Goal: Task Accomplishment & Management: Complete application form

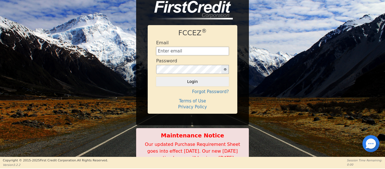
type input "[EMAIL_ADDRESS][DOMAIN_NAME]"
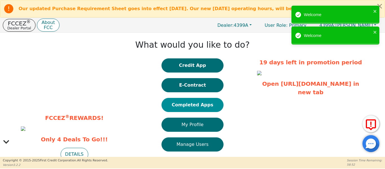
click at [174, 103] on button "Completed Apps" at bounding box center [193, 105] width 62 height 14
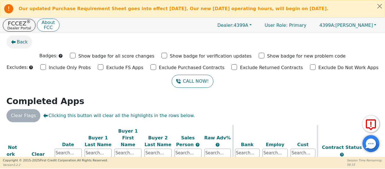
click at [14, 42] on icon "button" at bounding box center [13, 42] width 5 height 4
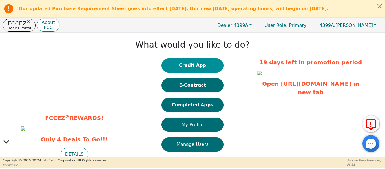
click at [181, 71] on button "Credit App" at bounding box center [193, 65] width 62 height 14
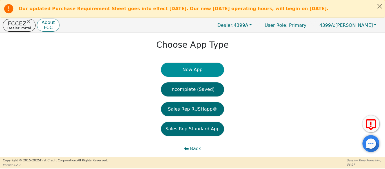
click at [188, 70] on button "New App" at bounding box center [192, 70] width 63 height 14
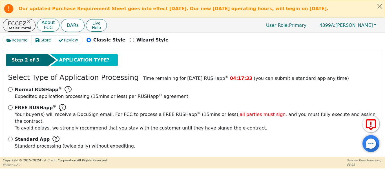
scroll to position [80, 0]
click at [9, 107] on input "FREE RUSHapp ® Your buyer(s) will receive a DocuSign email. For FCC to process …" at bounding box center [10, 107] width 5 height 5
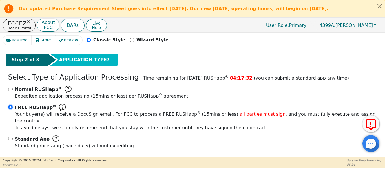
radio input "true"
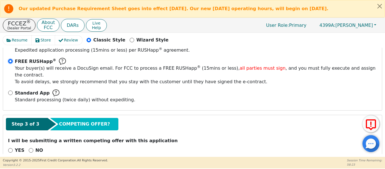
scroll to position [131, 0]
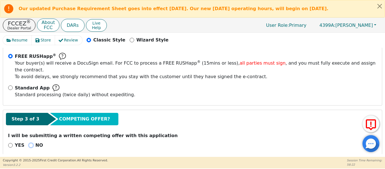
click at [29, 143] on input "NO" at bounding box center [31, 145] width 5 height 5
radio input "true"
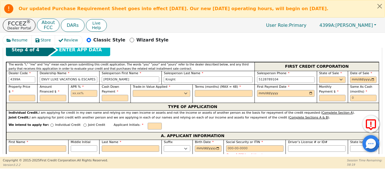
scroll to position [253, 0]
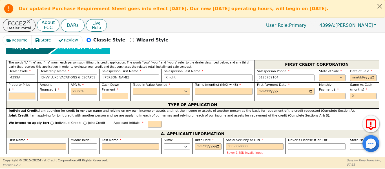
click at [18, 93] on input "text" at bounding box center [22, 96] width 26 height 7
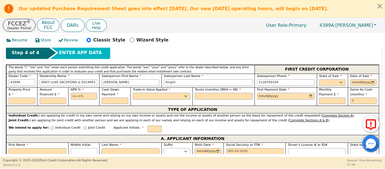
scroll to position [265, 0]
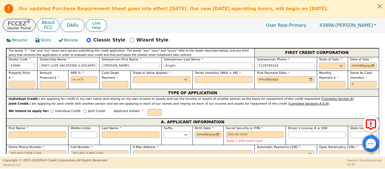
click at [14, 81] on input "text" at bounding box center [22, 84] width 26 height 7
type input "5995.00"
type input "17.99"
click at [324, 63] on select "AK AL AR AZ CA CO CT DC DE FL GA HI IA ID IL IN KS KY LA MA MD ME MI MN MO MS M…" at bounding box center [332, 66] width 26 height 7
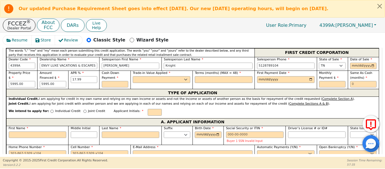
drag, startPoint x: 333, startPoint y: 60, endPoint x: 327, endPoint y: 63, distance: 6.7
click at [327, 63] on div "State of Sale AK AL AR AZ CA CO CT DC DE FL GA HI IA ID IL IN KS KY LA MA MD ME…" at bounding box center [332, 64] width 31 height 14
select select "TX"
click at [319, 63] on select "AK AL AR AZ CA CO CT DC DE FL GA HI IA ID IL IN KS KY LA MA MD ME MI MN MO MS M…" at bounding box center [332, 66] width 26 height 7
click at [374, 63] on input "date" at bounding box center [363, 66] width 26 height 7
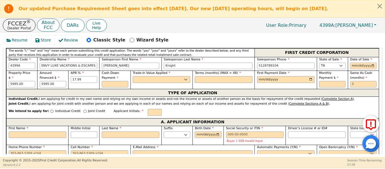
click at [373, 63] on input "date" at bounding box center [363, 66] width 26 height 7
type input "2025-09-12"
click at [287, 76] on input "date" at bounding box center [286, 79] width 58 height 7
click at [309, 76] on input "date" at bounding box center [286, 79] width 58 height 7
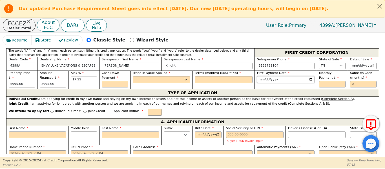
type input "2025-10-12"
click at [325, 81] on input "text" at bounding box center [332, 84] width 26 height 7
type input "6.00"
drag, startPoint x: 321, startPoint y: 75, endPoint x: 268, endPoint y: 76, distance: 53.3
click at [267, 76] on div "Property Price $ 5995.00 Amount Financed $ 5995.00 APR % 17.99 Cash Down Paymen…" at bounding box center [192, 79] width 373 height 18
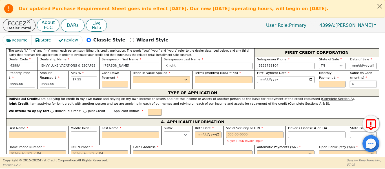
type input "6"
click at [111, 81] on input "text" at bounding box center [115, 84] width 26 height 7
click at [146, 76] on select "Yes No" at bounding box center [162, 79] width 58 height 7
select select "n"
click at [133, 76] on select "Yes No" at bounding box center [162, 79] width 58 height 7
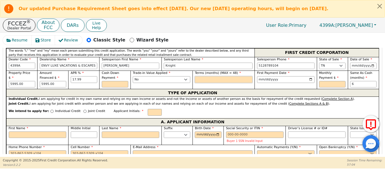
click at [207, 76] on input "text" at bounding box center [224, 79] width 58 height 7
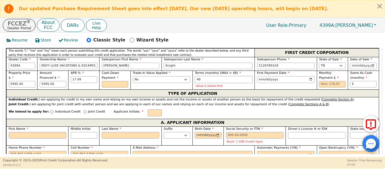
type input "48"
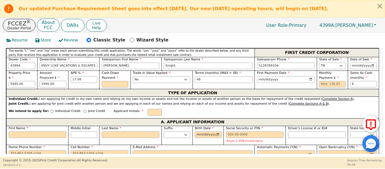
drag, startPoint x: 65, startPoint y: 76, endPoint x: 3, endPoint y: 79, distance: 62.4
click at [2, 78] on div "Resume Store Review Classic Style Wizard Style Back Submit an Application Selec…" at bounding box center [192, 95] width 385 height 124
click at [55, 81] on input "6995.00" at bounding box center [53, 84] width 26 height 7
type input "6"
type input "6595.00"
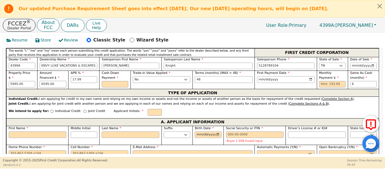
click at [58, 81] on input "6595.00" at bounding box center [53, 84] width 26 height 7
drag, startPoint x: 60, startPoint y: 79, endPoint x: 26, endPoint y: 77, distance: 33.3
click at [28, 77] on div "Property Price $ 5995.00 Amount Financed $ 6595.00 APR % 17.99 Cash Down Paymen…" at bounding box center [192, 79] width 373 height 18
drag, startPoint x: 15, startPoint y: 70, endPoint x: 0, endPoint y: 71, distance: 15.0
click at [0, 71] on div "Resume Store Review Classic Style Wizard Style Back Submit an Application Selec…" at bounding box center [192, 95] width 385 height 124
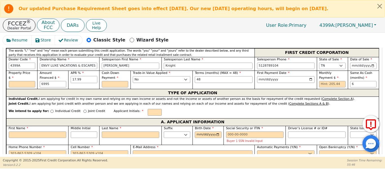
type input "6995.00"
drag, startPoint x: 380, startPoint y: 8, endPoint x: 377, endPoint y: 9, distance: 3.3
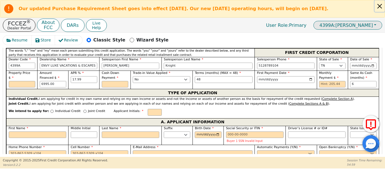
click at [380, 8] on button "Close alert" at bounding box center [380, 6] width 10 height 12
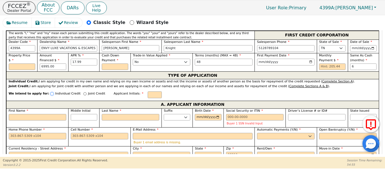
click at [50, 92] on input "Individual Credit" at bounding box center [51, 93] width 3 height 3
radio input "true"
click at [21, 63] on input "text" at bounding box center [22, 66] width 26 height 7
click at [116, 63] on input "text" at bounding box center [115, 66] width 26 height 7
type input "500.00"
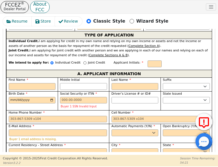
scroll to position [387, 0]
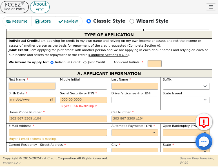
click at [28, 83] on input "First Name" at bounding box center [32, 86] width 47 height 7
type input "L"
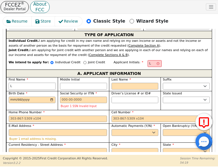
type input "Li"
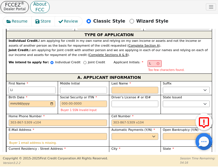
type input "Lil"
type input "[PERSON_NAME]"
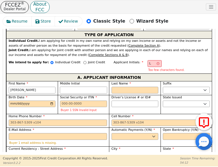
click at [72, 87] on input "Middle Initial" at bounding box center [83, 90] width 47 height 7
type input "LC"
type input "C"
type input "Lila C"
type input "C"
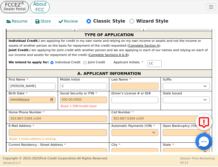
type input "LCR"
type input "R"
type input "Lila C R"
type input "Rio"
type input "Lila C Rio"
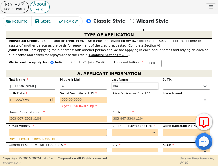
type input "[PERSON_NAME]"
type input "Lila C Rios"
type input "[PERSON_NAME]"
click at [20, 148] on input "Current Residency - Street Address" at bounding box center [58, 151] width 98 height 7
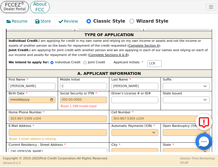
type input "290 Gresham"
type input "Kyle"
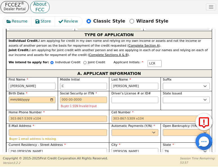
select select "TX"
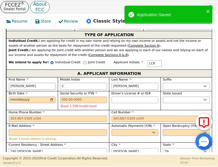
type input "78640"
click at [100, 162] on select "Rent Own" at bounding box center [109, 165] width 64 height 7
select select "Own"
click at [77, 162] on select "Rent Own" at bounding box center [109, 165] width 64 height 7
click at [133, 129] on select "Yes No" at bounding box center [135, 132] width 47 height 7
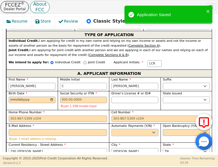
select select "y"
click at [112, 129] on select "Yes No" at bounding box center [135, 132] width 47 height 7
type input "Lila C Rios"
click at [173, 129] on select "Yes No" at bounding box center [186, 132] width 47 height 7
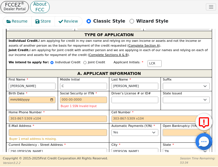
select select "n"
click at [163, 129] on select "Yes No" at bounding box center [186, 132] width 47 height 7
click at [167, 96] on select "AK AL AR AZ CA CO CT DC DE FL GA HI IA ID IL IN KS KY LA MA MD ME MI MN MO MS M…" at bounding box center [186, 99] width 47 height 7
select select "TX"
click at [163, 96] on select "AK AL AR AZ CA CO CT DC DE FL GA HI IA ID IL IN KS KY LA MA MD ME MI MN MO MS M…" at bounding box center [186, 99] width 47 height 7
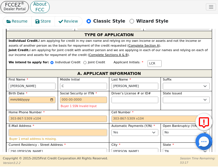
paste input "lilia_c@msn.com"
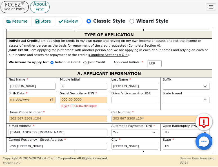
type input "lilia_c@msn.com"
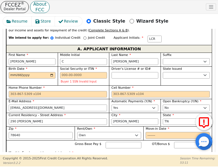
scroll to position [415, 0]
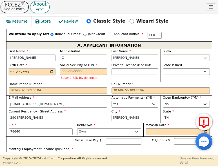
click at [9, 68] on input "Birth Date" at bounding box center [32, 71] width 47 height 7
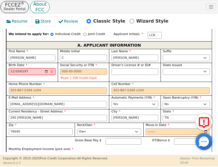
type input "1977-11-10"
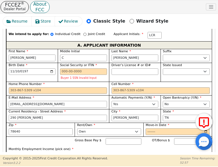
click at [109, 153] on input "Self Employed" at bounding box center [110, 154] width 3 height 3
radio input "true"
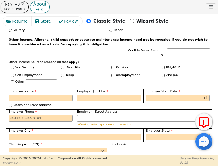
scroll to position [565, 0]
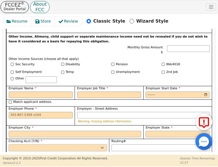
click at [35, 144] on select "Yes No" at bounding box center [58, 147] width 98 height 7
select select "y"
click at [9, 144] on select "Yes No" at bounding box center [58, 147] width 98 height 7
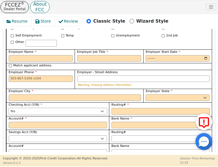
scroll to position [603, 0]
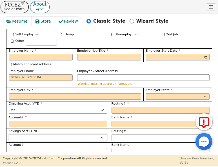
click at [38, 134] on select "Yes No" at bounding box center [58, 137] width 98 height 7
select select "n"
click at [9, 134] on select "Yes No" at bounding box center [58, 137] width 98 height 7
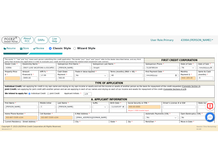
scroll to position [250, 0]
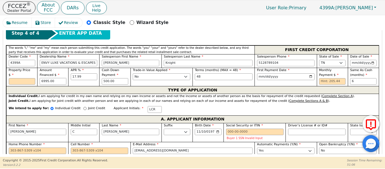
drag, startPoint x: 56, startPoint y: 76, endPoint x: 0, endPoint y: 76, distance: 56.4
click at [0, 76] on div "Resume Store Review Classic Style Wizard Style Back Submit an Application Selec…" at bounding box center [192, 86] width 385 height 142
type input "6595.00"
click at [20, 78] on input "text" at bounding box center [22, 81] width 26 height 7
type input "7095.00"
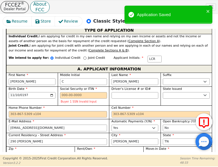
scroll to position [394, 0]
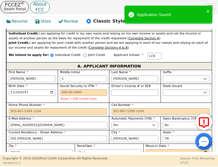
drag, startPoint x: 36, startPoint y: 106, endPoint x: 6, endPoint y: 107, distance: 29.3
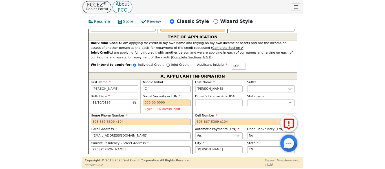
scroll to position [375, 0]
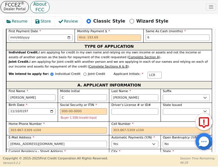
click at [124, 127] on input "Cell Number" at bounding box center [161, 130] width 98 height 7
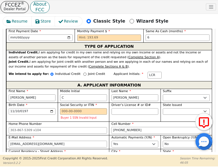
type input "512-567-1194"
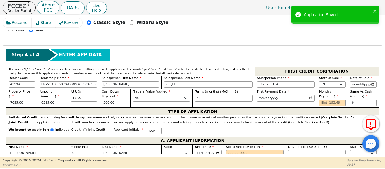
scroll to position [228, 0]
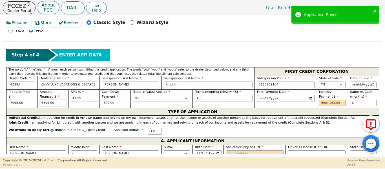
drag, startPoint x: 54, startPoint y: 96, endPoint x: 25, endPoint y: 93, distance: 29.7
click at [23, 94] on div "Property Price $ 7095.00 Amount Financed $ 6595.00 APR % 17.99 Cash Down Paymen…" at bounding box center [192, 98] width 373 height 18
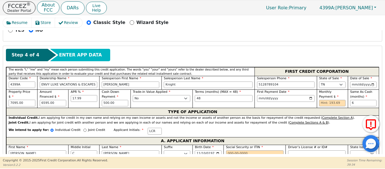
click at [25, 100] on input "7095.00" at bounding box center [22, 103] width 26 height 7
type input "7"
type input "7000.00"
type input "6500.00"
click at [329, 100] on input "text" at bounding box center [332, 103] width 26 height 7
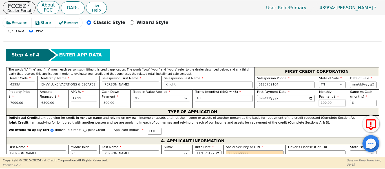
type input "190.90"
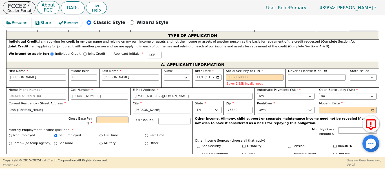
scroll to position [294, 0]
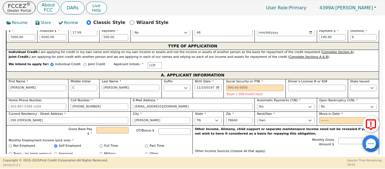
click at [161, 31] on div "Trade-in Value Applied Yes No" at bounding box center [162, 33] width 62 height 18
click at [0, 129] on div "Resume Store Review Classic Style Wizard Style Back Submit an Application Selec…" at bounding box center [192, 86] width 385 height 142
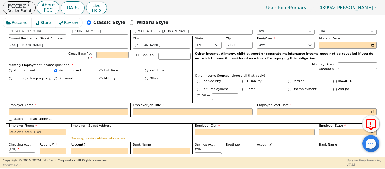
scroll to position [380, 0]
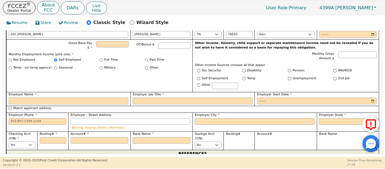
click at [58, 98] on input "Employer Name" at bounding box center [69, 101] width 120 height 7
type input "Self Employed"
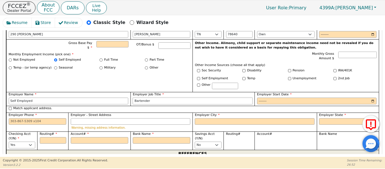
type input "Bartender"
click at [9, 107] on input "Match applicant address." at bounding box center [10, 108] width 3 height 3
checkbox input "true"
type input "290 Gresham"
type input "Kyle"
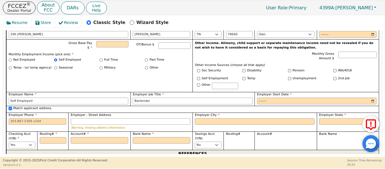
select select "TX"
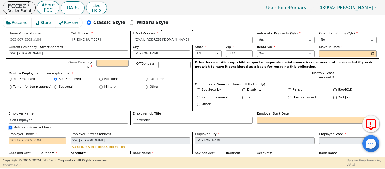
scroll to position [361, 0]
drag, startPoint x: 262, startPoint y: 119, endPoint x: 260, endPoint y: 114, distance: 5.4
click at [260, 116] on input "Employer Start Date" at bounding box center [317, 119] width 120 height 7
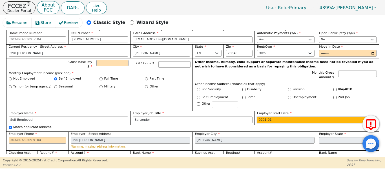
type input "2010-01"
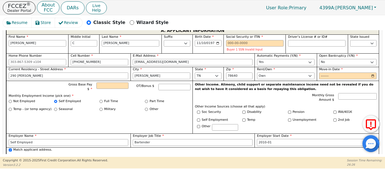
scroll to position [333, 0]
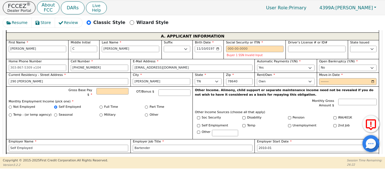
click at [290, 78] on select "Rent Own" at bounding box center [286, 81] width 58 height 7
select select "Rent"
click at [257, 78] on select "Rent Own" at bounding box center [286, 81] width 58 height 7
click at [322, 78] on input "Move-in Date" at bounding box center [348, 81] width 58 height 7
type input "2024-11"
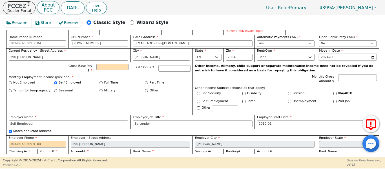
scroll to position [352, 0]
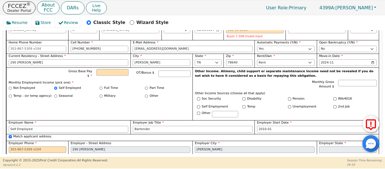
click at [113, 67] on div "Gross Base Pay $ OT/Bonus $ Monthly Employment Income (pick one) * Not Employed…" at bounding box center [99, 93] width 186 height 53
click at [113, 69] on input "Gross Base Pay $" at bounding box center [112, 72] width 32 height 7
type input "6000.00"
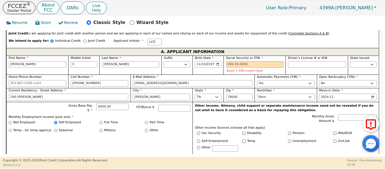
scroll to position [305, 0]
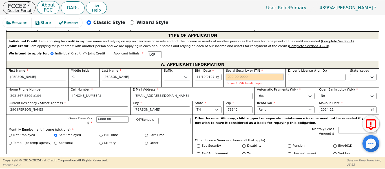
click at [230, 74] on input "Social Security or ITIN" at bounding box center [255, 77] width 58 height 7
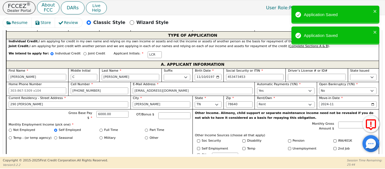
type input "***-**-3453"
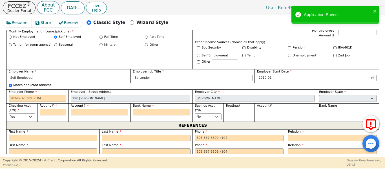
scroll to position [399, 0]
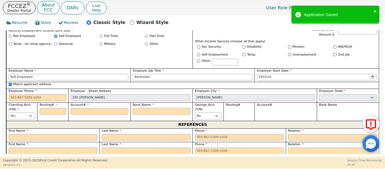
drag, startPoint x: 157, startPoint y: 103, endPoint x: 153, endPoint y: 97, distance: 6.9
click at [153, 103] on div "Bank Name" at bounding box center [162, 109] width 58 height 12
type input "J"
type input "JP"
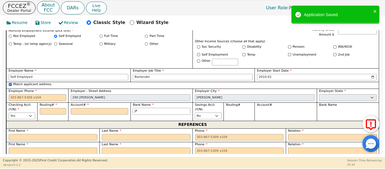
type input "JP"
type input "JP M"
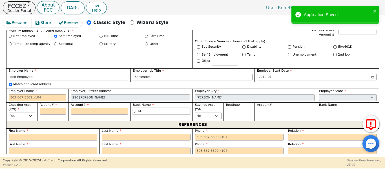
type input "JP Mo"
type input "JP Mor"
type input "JP Morg"
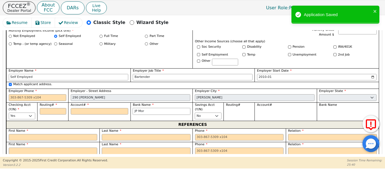
type input "JP Morg"
type input "JP Morga"
type input "JP Morgan"
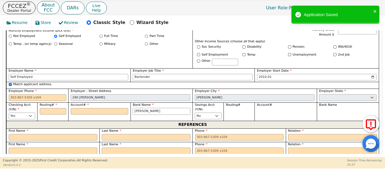
type input "JP Morgan"
click at [54, 108] on input "Routing#" at bounding box center [53, 111] width 26 height 7
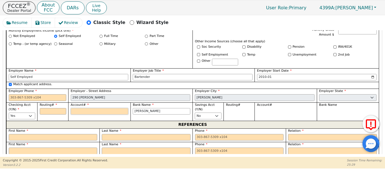
type input "1"
type input "*"
type input "12"
type input "**"
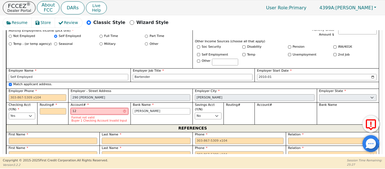
type input "121"
type input "***"
type input "1216"
type input "****"
type input "12168"
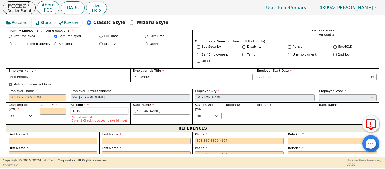
type input "*****"
type input "121688"
type input "******"
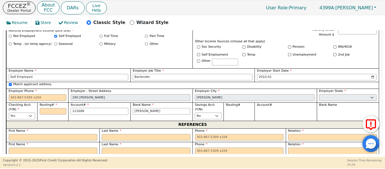
type input "1216887"
type input "*******"
type input "12168872"
type input "********"
type input "121688720"
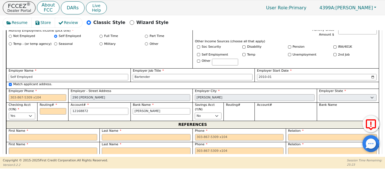
type input "*********"
click at [54, 108] on input "Routing#" at bounding box center [53, 111] width 26 height 7
type input "1"
type input "*"
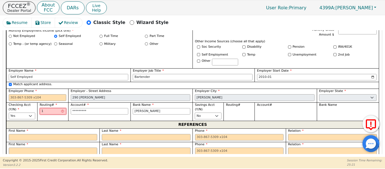
type input "11"
type input "**"
type input "111"
type input "***"
type input "1110"
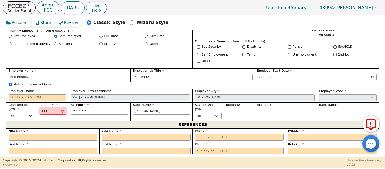
type input "****"
type input "11100"
type input "*****"
type input "111000"
type input "******"
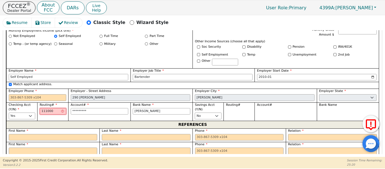
type input "1110006"
type input "*******"
type input "11100061"
type input "********"
type input "111000614"
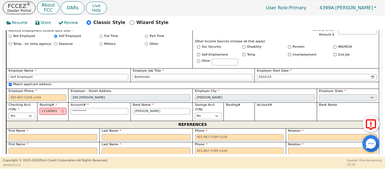
type input "*********"
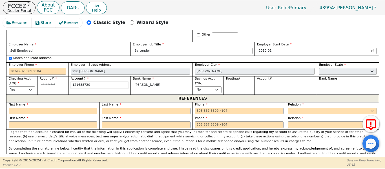
scroll to position [436, 0]
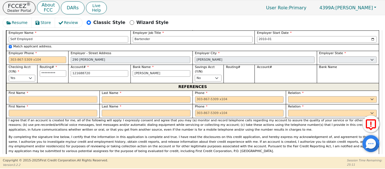
type input "*********"
click at [38, 96] on input "text" at bounding box center [53, 99] width 89 height 7
click at [23, 110] on input "text" at bounding box center [53, 113] width 89 height 7
type input "Tammie"
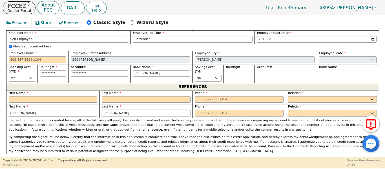
type input "Coleman"
type input "512-971-6689"
drag, startPoint x: 308, startPoint y: 105, endPoint x: 300, endPoint y: 106, distance: 7.9
click at [308, 110] on select "FATHER MOTHER SISTER BROTHER DAUGHTER SON CO-WORKER NEIGHBOR FRIEND COUSIN G-MO…" at bounding box center [332, 113] width 89 height 7
select select "FRIEND"
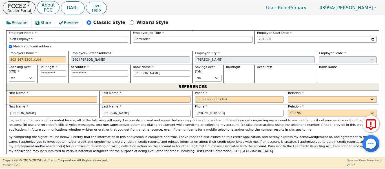
click at [288, 110] on select "FATHER MOTHER SISTER BROTHER DAUGHTER SON CO-WORKER NEIGHBOR FRIEND COUSIN G-MO…" at bounding box center [332, 113] width 89 height 7
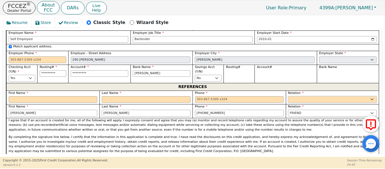
click at [311, 96] on select "FATHER MOTHER SISTER BROTHER DAUGHTER SON CO-WORKER NEIGHBOR FRIEND COUSIN G-MO…" at bounding box center [332, 99] width 89 height 7
select select "FRIEND"
click at [288, 96] on select "FATHER MOTHER SISTER BROTHER DAUGHTER SON CO-WORKER NEIGHBOR FRIEND COUSIN G-MO…" at bounding box center [332, 99] width 89 height 7
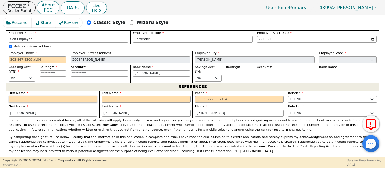
click at [57, 96] on input "text" at bounding box center [53, 99] width 89 height 7
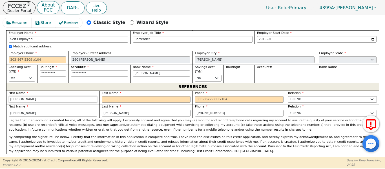
type input "Mirna"
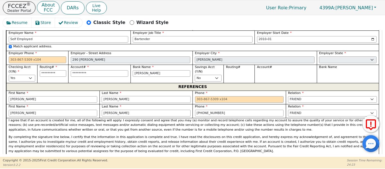
type input "Lemus"
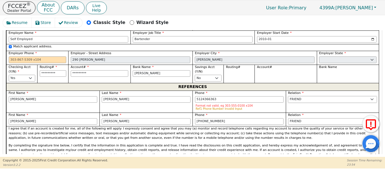
type input "512-436-6363"
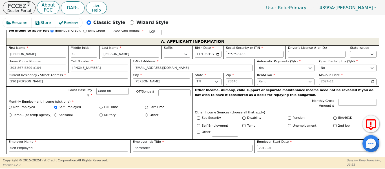
scroll to position [305, 0]
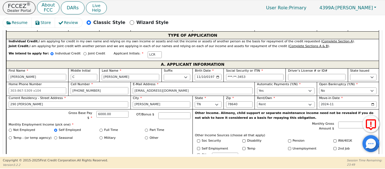
drag, startPoint x: 97, startPoint y: 83, endPoint x: 60, endPoint y: 83, distance: 36.9
click at [60, 83] on div "First Name Lila Middle Initial C Last Name Rios Suffix Jr. Sr. II III IV Birth …" at bounding box center [192, 141] width 373 height 146
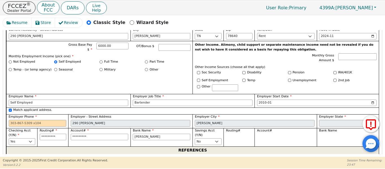
scroll to position [399, 0]
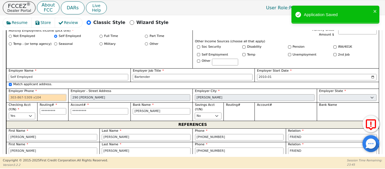
paste input "512-567-1194"
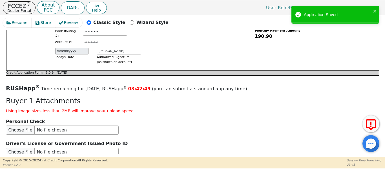
type input "512-567-1194"
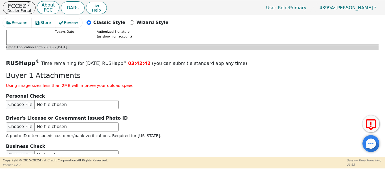
scroll to position [733, 0]
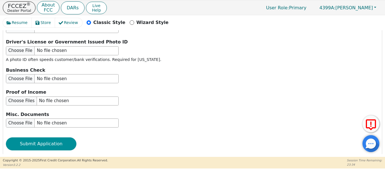
click at [30, 137] on button "Submit Application" at bounding box center [41, 143] width 70 height 13
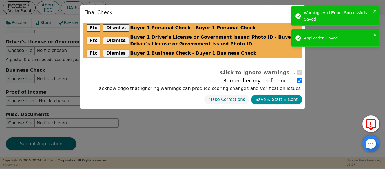
click at [275, 101] on button "Save & Start E-Cont" at bounding box center [276, 100] width 51 height 10
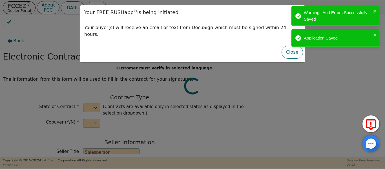
select select "n"
type input "CEO"
type input "Joshua"
type input "Knight"
type input "ENVY LUXE VACATIONS & ESCAPES"
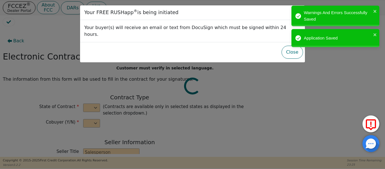
type input "539 W COMMERCE ST #1887"
type input "DALLAS"
select select "TX"
type input "75208"
type input "[PERSON_NAME]"
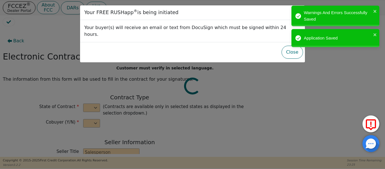
type input "[PERSON_NAME]"
type input "lilia_c@msn.com"
type input "290 Gresham"
type input "Kyle"
select select "TX"
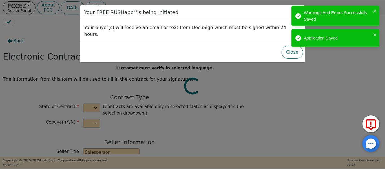
type input "78640"
type input "2025-09-12"
type input "17.99"
type input "2025-10-12"
type input "48"
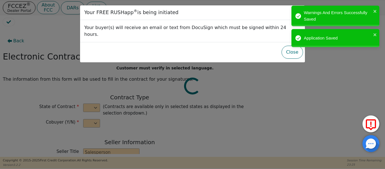
type input "6"
type input "7000.00"
type input "500.00"
type input "6500.00"
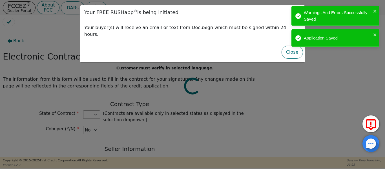
select select "TX"
drag, startPoint x: 290, startPoint y: 49, endPoint x: 284, endPoint y: 50, distance: 6.0
click at [288, 49] on button "Close" at bounding box center [292, 52] width 21 height 13
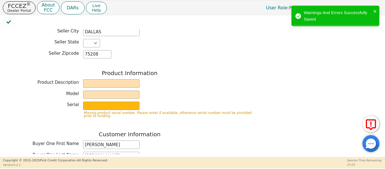
scroll to position [188, 0]
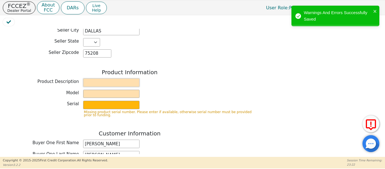
click at [98, 78] on input "text" at bounding box center [111, 82] width 56 height 8
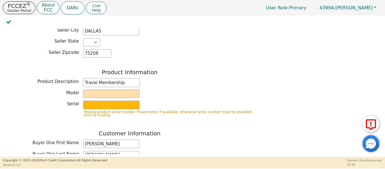
type input "Travel Membership"
type input "DeLuxe Membership"
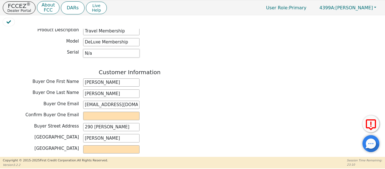
scroll to position [244, 0]
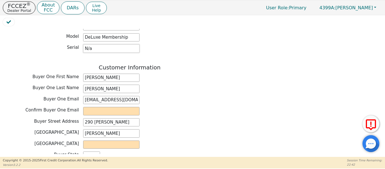
type input "N/a"
drag, startPoint x: 100, startPoint y: 92, endPoint x: 66, endPoint y: 93, distance: 33.6
click at [52, 96] on div "Buyer One Email lilia_c@msn.com" at bounding box center [130, 100] width 254 height 8
paste input "lilia_c@msn.com"
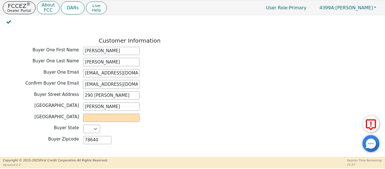
scroll to position [273, 0]
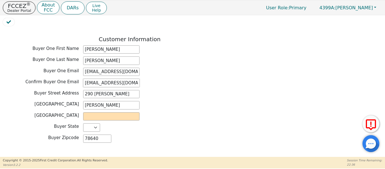
type input "lilia_c@msn.com"
click at [263, 55] on div "Back Electronic Contract Helper Select Contract Language: English Customer must…" at bounding box center [192, 91] width 379 height 125
click at [110, 114] on input "text" at bounding box center [111, 116] width 56 height 8
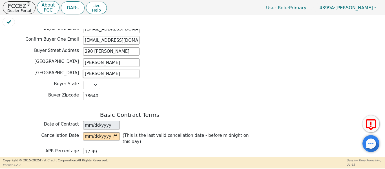
scroll to position [316, 0]
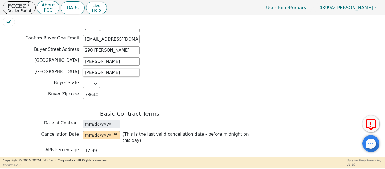
type input "Hayes"
click at [114, 131] on input "date" at bounding box center [101, 135] width 37 height 8
type input "2025-09-16"
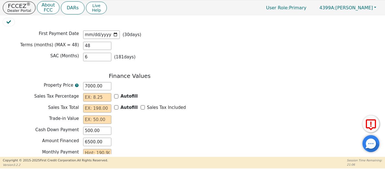
scroll to position [448, 0]
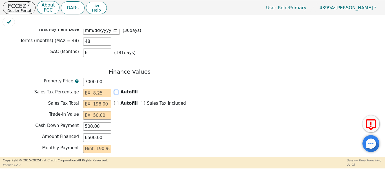
click at [116, 89] on div "Autofill" at bounding box center [126, 92] width 24 height 6
click at [116, 90] on input "Autofill" at bounding box center [116, 92] width 4 height 4
checkbox input "true"
type input "0.00"
click at [141, 101] on input "Sales Tax Included" at bounding box center [143, 103] width 4 height 4
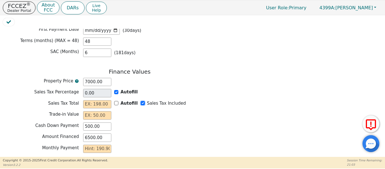
checkbox input "true"
type input "0.00"
click at [106, 111] on input "text" at bounding box center [97, 115] width 28 height 8
type input "0.00"
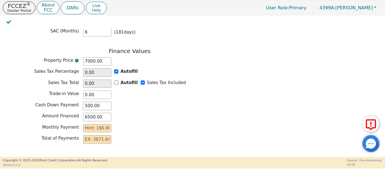
scroll to position [476, 0]
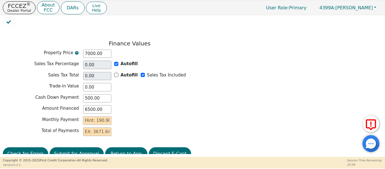
drag, startPoint x: 87, startPoint y: 112, endPoint x: 83, endPoint y: 112, distance: 3.9
click at [83, 116] on input "text" at bounding box center [97, 120] width 28 height 8
type input "1"
type input "48.00"
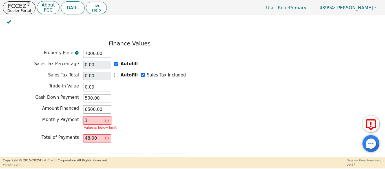
type input "19"
type input "912.00"
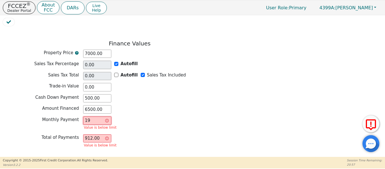
type input "190"
type input "9120.00"
type input "190.9"
type input "9163.20"
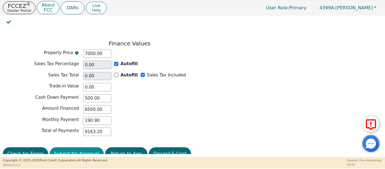
type input "190.90"
click at [78, 147] on button "Submit for Approval" at bounding box center [77, 153] width 54 height 13
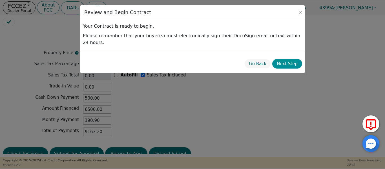
click at [283, 59] on button "Next Step" at bounding box center [287, 64] width 30 height 10
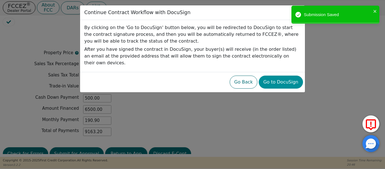
click at [286, 76] on button "Go to DocuSign" at bounding box center [281, 82] width 44 height 13
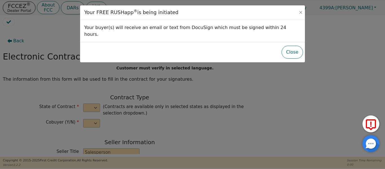
select select "n"
type input "CEO"
type input "[PERSON_NAME]"
type input "Knight"
type input "ENVY LUXE VACATIONS & ESCAPES"
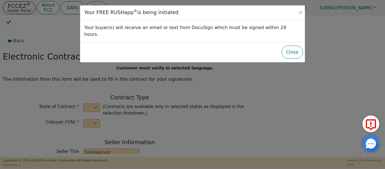
type input "[STREET_ADDRESS]"
type input "DALLAS"
select select "[GEOGRAPHIC_DATA]"
type input "75208"
type input "[PERSON_NAME]"
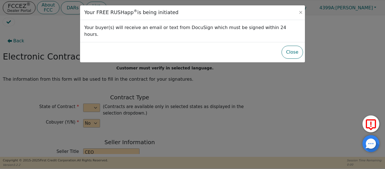
type input "[PERSON_NAME]"
type input "[EMAIL_ADDRESS][DOMAIN_NAME]"
type input "290 [PERSON_NAME]"
type input "[PERSON_NAME]"
select select "TX"
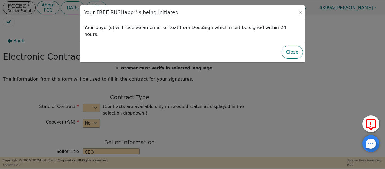
type input "78640"
type input "2025-09-12"
type input "17.99"
type input "2025-10-12"
type input "48"
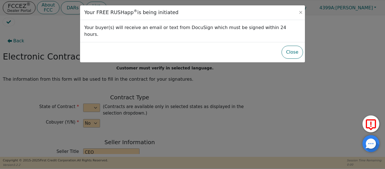
type input "6"
type input "7000.00"
type input "500.00"
type input "6500.00"
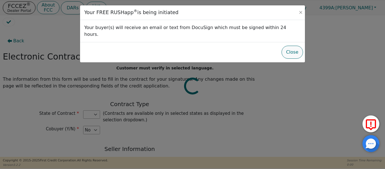
select select "TX"
click at [298, 46] on button "Close" at bounding box center [292, 52] width 21 height 13
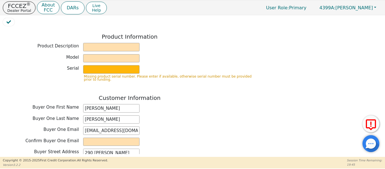
scroll to position [226, 0]
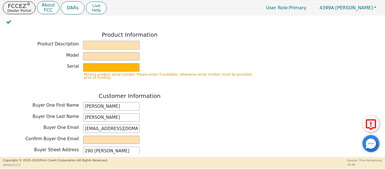
drag, startPoint x: 120, startPoint y: 41, endPoint x: 131, endPoint y: 38, distance: 11.0
click at [127, 41] on input "text" at bounding box center [111, 45] width 56 height 8
type input "Travel Membership"
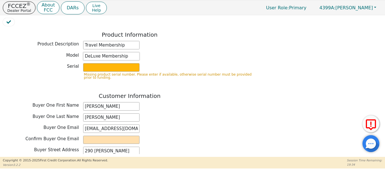
type input "DeLuxe Membership"
click at [99, 102] on input "[PERSON_NAME]" at bounding box center [111, 106] width 56 height 8
type input "Lilia"
drag, startPoint x: 60, startPoint y: 123, endPoint x: 78, endPoint y: 125, distance: 17.9
click at [62, 124] on div "Buyer One Email lilia_c@msn.com" at bounding box center [130, 128] width 254 height 8
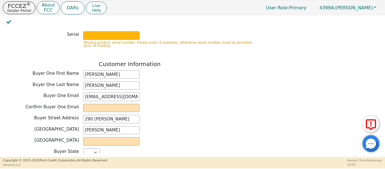
scroll to position [273, 0]
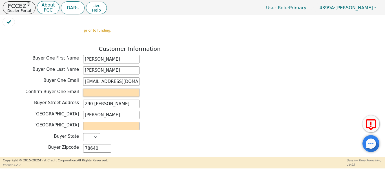
paste input "lilia_c@msn.com"
type input "lilia_c@msn.com"
drag, startPoint x: 98, startPoint y: 121, endPoint x: 89, endPoint y: 113, distance: 12.2
click at [94, 122] on input "text" at bounding box center [111, 126] width 56 height 8
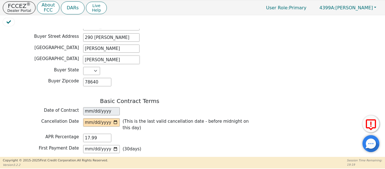
scroll to position [366, 0]
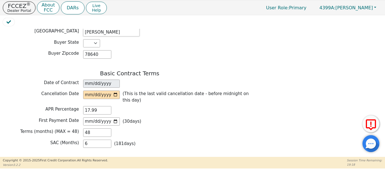
type input "Hays"
click at [113, 90] on input "date" at bounding box center [101, 94] width 37 height 8
type input "2025-09-16"
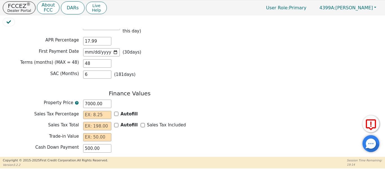
scroll to position [460, 0]
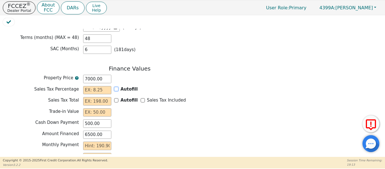
click at [115, 87] on input "Autofill" at bounding box center [116, 89] width 4 height 4
checkbox input "true"
type input "0.00"
click at [141, 98] on input "Sales Tax Included" at bounding box center [143, 100] width 4 height 4
checkbox input "true"
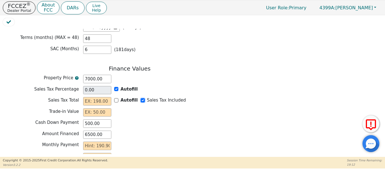
type input "0.00"
click at [104, 108] on input "text" at bounding box center [97, 112] width 28 height 8
type input "0.00"
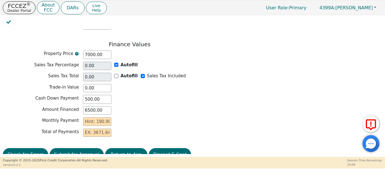
scroll to position [487, 0]
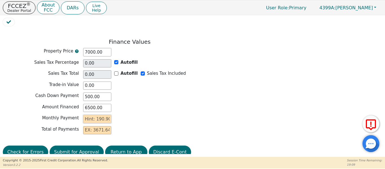
drag, startPoint x: 92, startPoint y: 110, endPoint x: 87, endPoint y: 110, distance: 5.4
click at [87, 115] on input "text" at bounding box center [97, 119] width 28 height 8
type input "1"
type input "48.00"
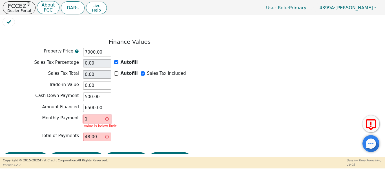
type input "19"
type input "912.00"
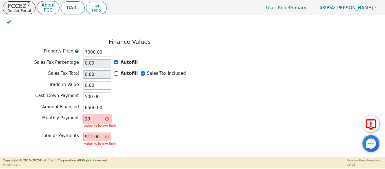
type input "190"
type input "9120.00"
type input "19"
type input "912.00"
type input "1"
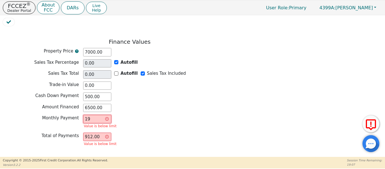
type input "48.00"
type input "0.00"
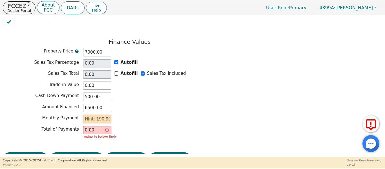
type input "1"
type input "48.00"
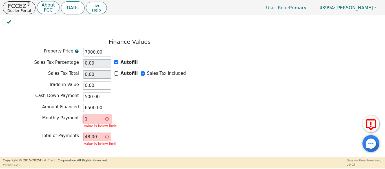
type input "19"
type input "912.00"
type input "190"
type input "9120.00"
type input "190.9"
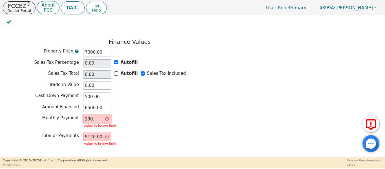
type input "9163.20"
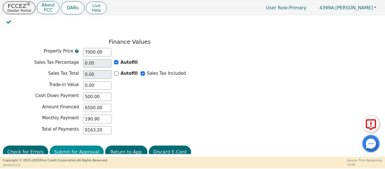
type input "190.90"
click at [70, 145] on button "Submit for Approval" at bounding box center [77, 151] width 54 height 13
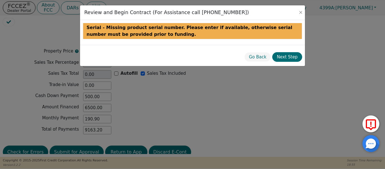
drag, startPoint x: 263, startPoint y: 56, endPoint x: 238, endPoint y: 66, distance: 26.5
click at [263, 56] on button "Go Back" at bounding box center [257, 57] width 26 height 10
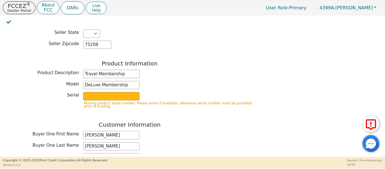
scroll to position [196, 0]
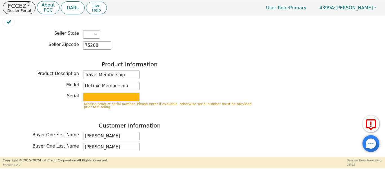
click at [111, 93] on input "text" at bounding box center [111, 97] width 56 height 8
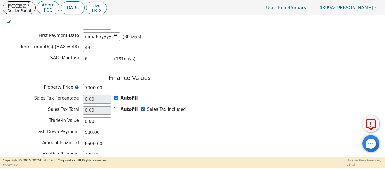
scroll to position [478, 0]
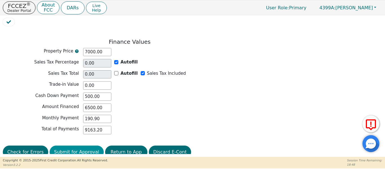
type input "n/A"
click at [72, 147] on button "Submit for Approval" at bounding box center [77, 151] width 54 height 13
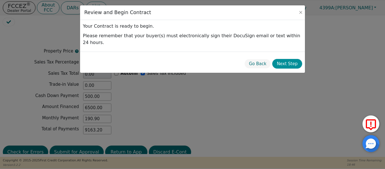
click at [284, 61] on button "Next Step" at bounding box center [287, 64] width 30 height 10
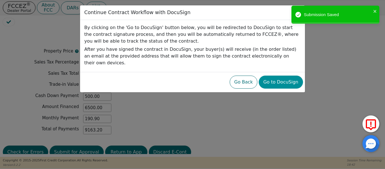
click at [276, 77] on button "Go to DocuSign" at bounding box center [281, 82] width 44 height 13
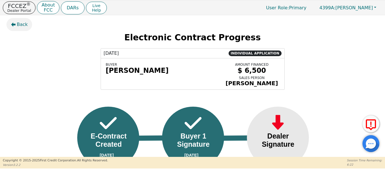
click at [17, 23] on span "Back" at bounding box center [22, 24] width 11 height 7
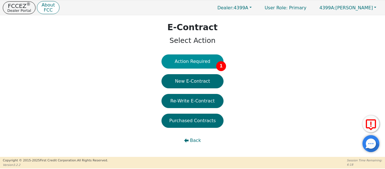
click at [184, 57] on button "Action Required 1" at bounding box center [193, 61] width 62 height 14
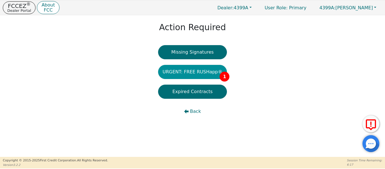
click at [183, 71] on button "URGENT: FREE RUSHapp® 1" at bounding box center [192, 72] width 69 height 14
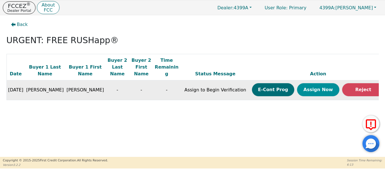
click at [310, 83] on button "Assign Now" at bounding box center [318, 89] width 42 height 13
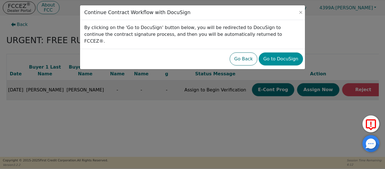
click at [285, 52] on button "Go to DocuSign" at bounding box center [281, 58] width 44 height 13
